Goal: Obtain resource: Download file/media

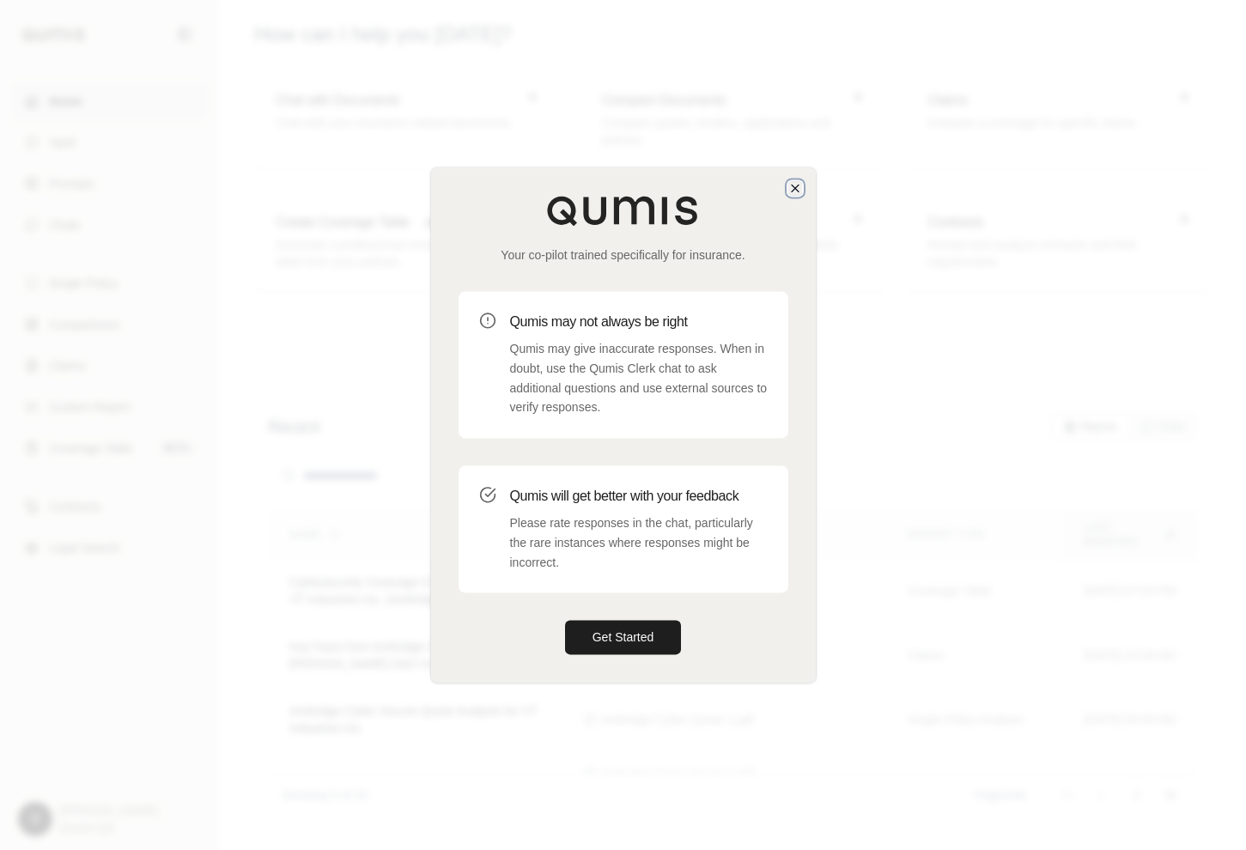
click at [792, 183] on icon "button" at bounding box center [795, 188] width 14 height 14
click at [597, 616] on div "Your co-pilot trained specifically for insurance. Qumis may not always be right…" at bounding box center [623, 424] width 385 height 514
click at [597, 628] on button "Get Started" at bounding box center [623, 638] width 117 height 34
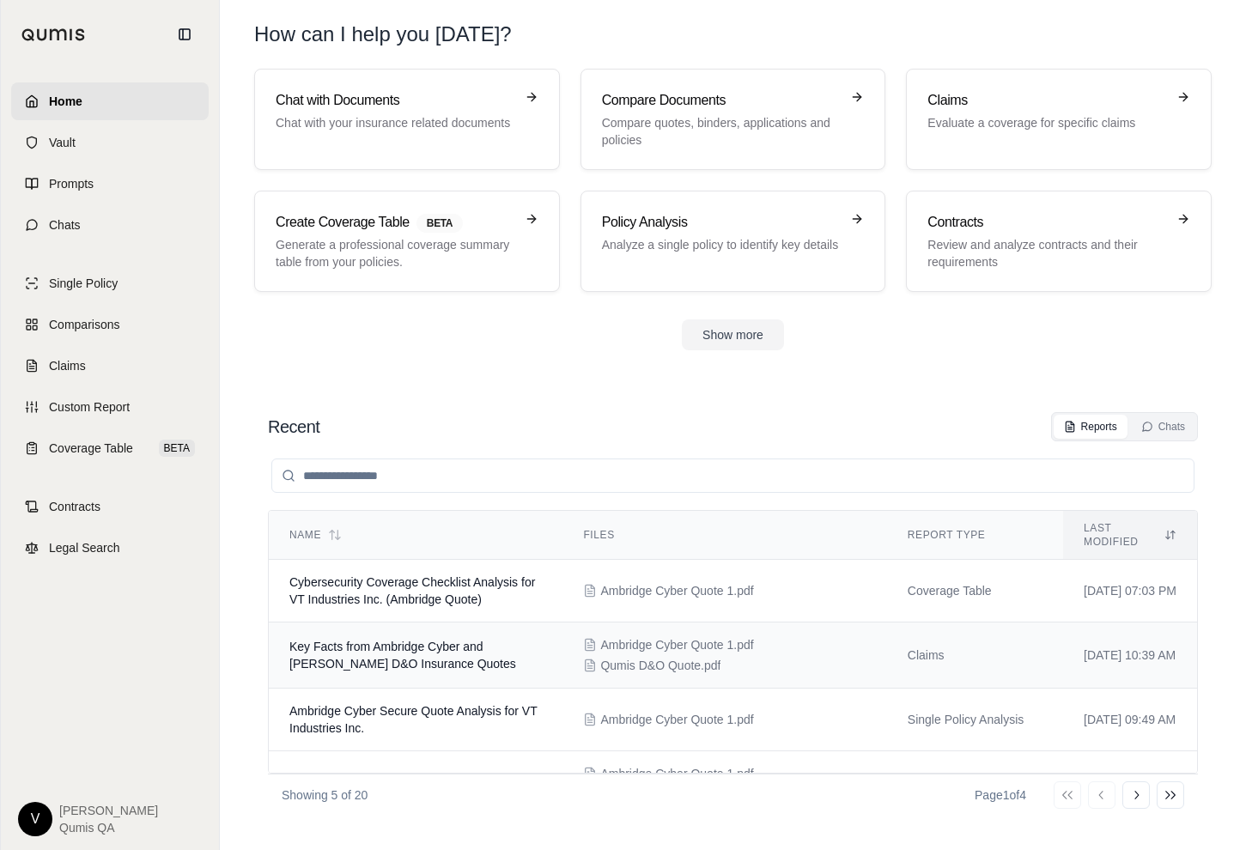
click at [600, 657] on span "Qumis D&O Quote.pdf" at bounding box center [660, 665] width 120 height 17
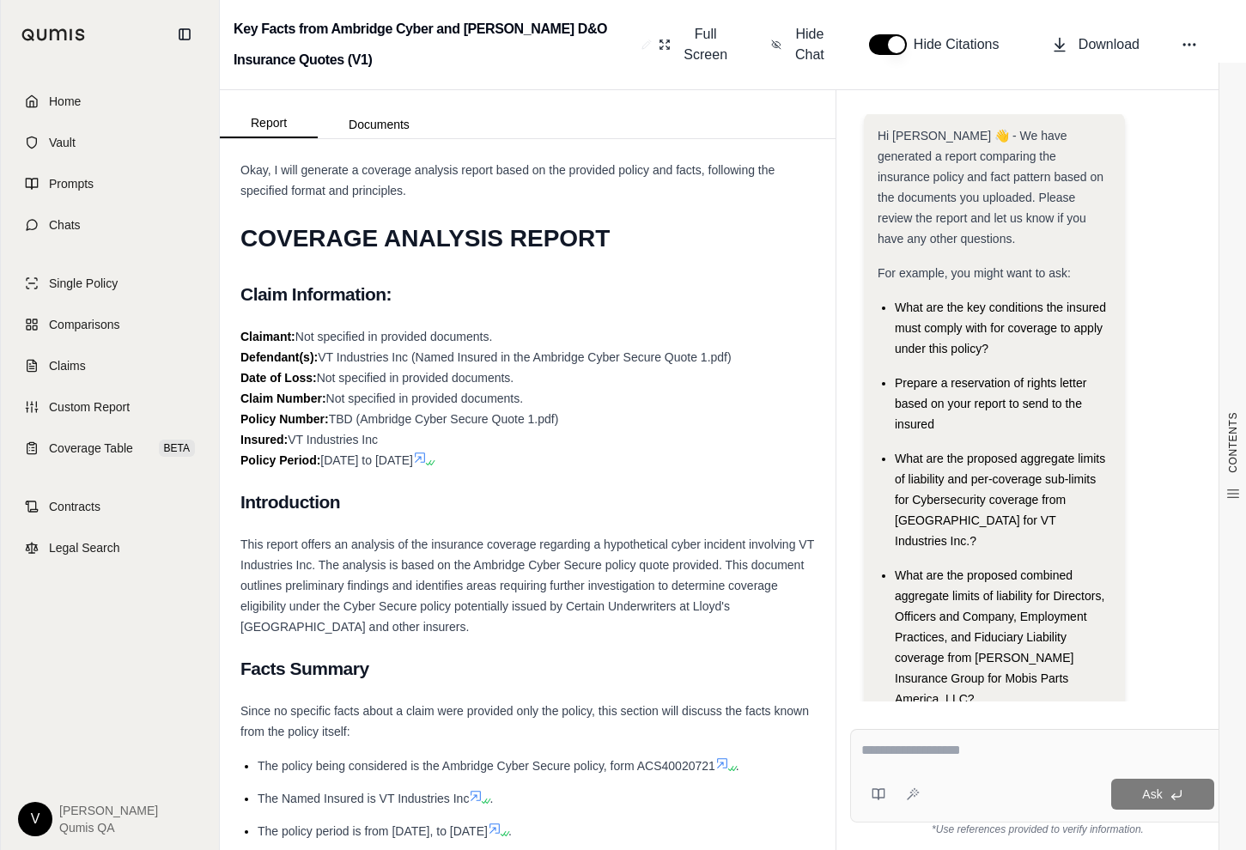
scroll to position [700, 0]
